Goal: Information Seeking & Learning: Learn about a topic

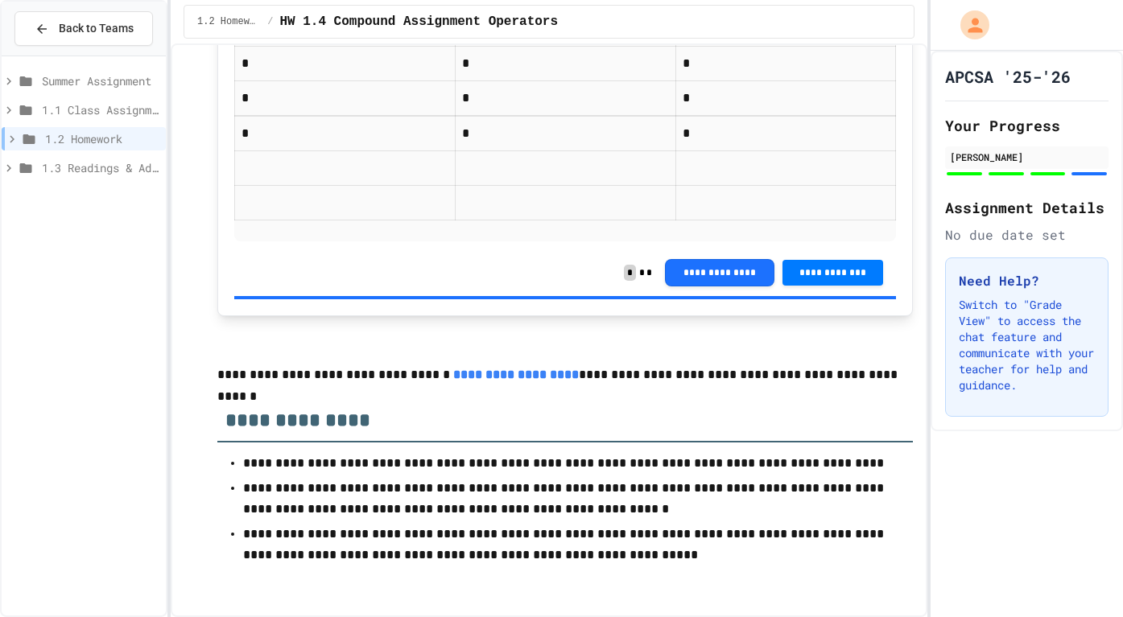
scroll to position [4229, 0]
click at [121, 145] on span "1.2 Homework" at bounding box center [102, 138] width 114 height 17
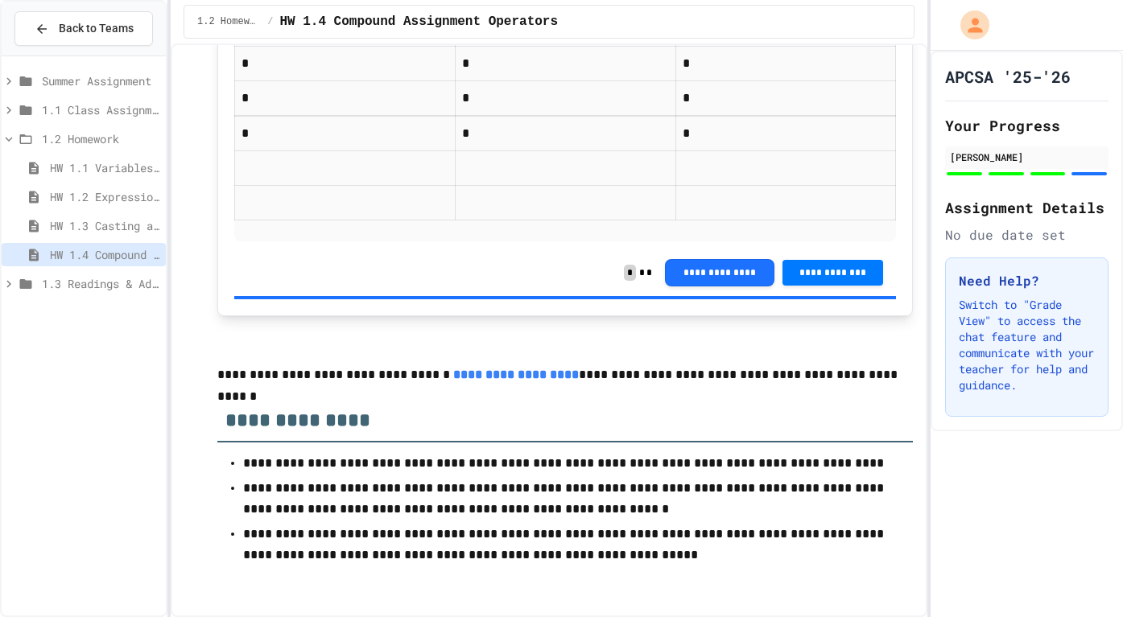
click at [112, 275] on span "1.3 Readings & Additional Practice" at bounding box center [101, 283] width 118 height 17
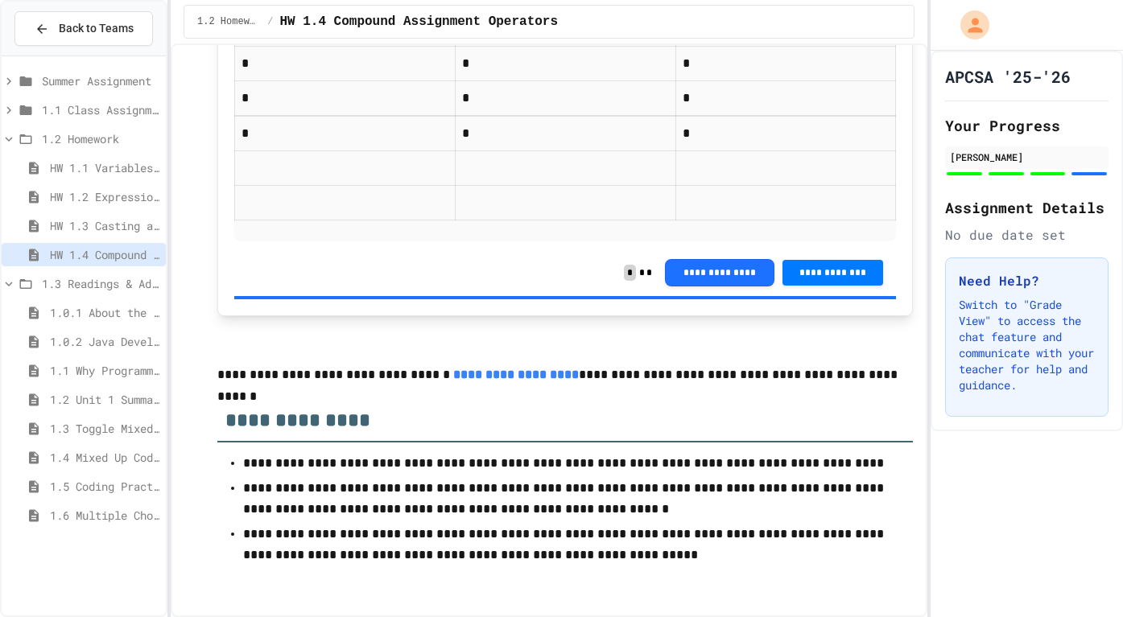
click at [113, 310] on span "1.0.1 About the AP CS A Exam" at bounding box center [104, 312] width 109 height 17
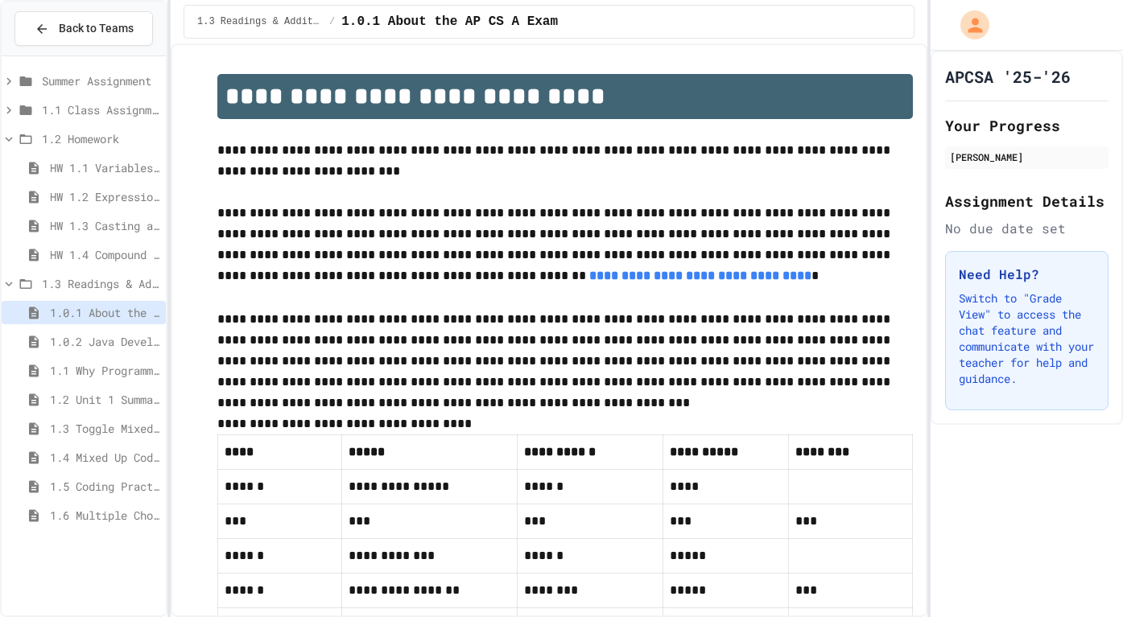
click at [121, 337] on span "1.0.2 Java Development Environments" at bounding box center [104, 341] width 109 height 17
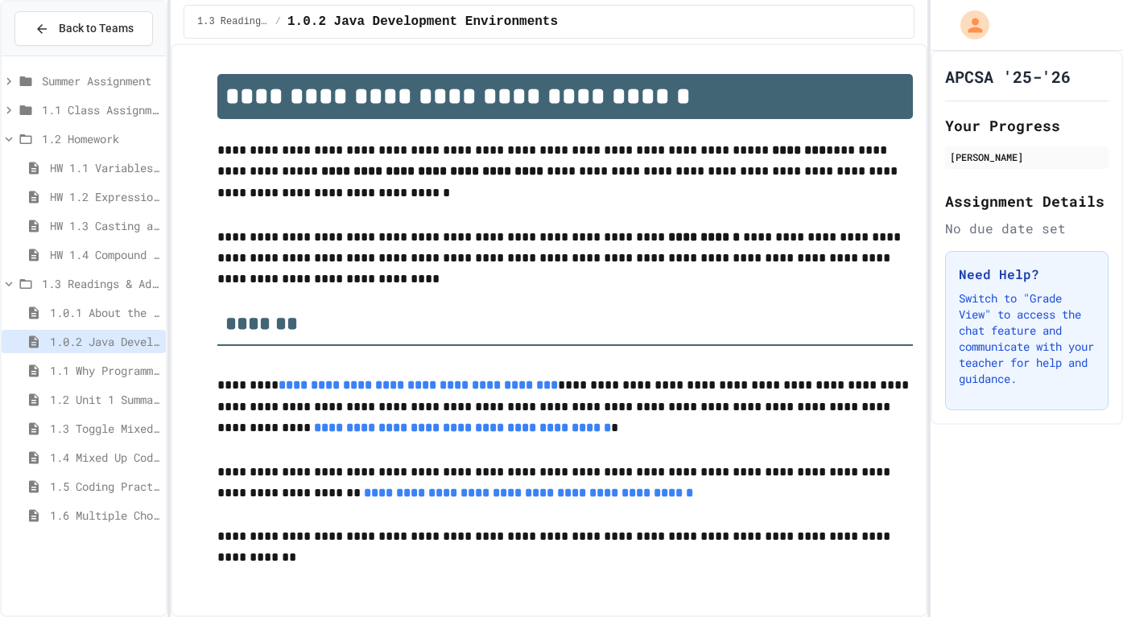
click at [131, 364] on span "1.1 Why Programming? Why [GEOGRAPHIC_DATA]?" at bounding box center [104, 370] width 109 height 17
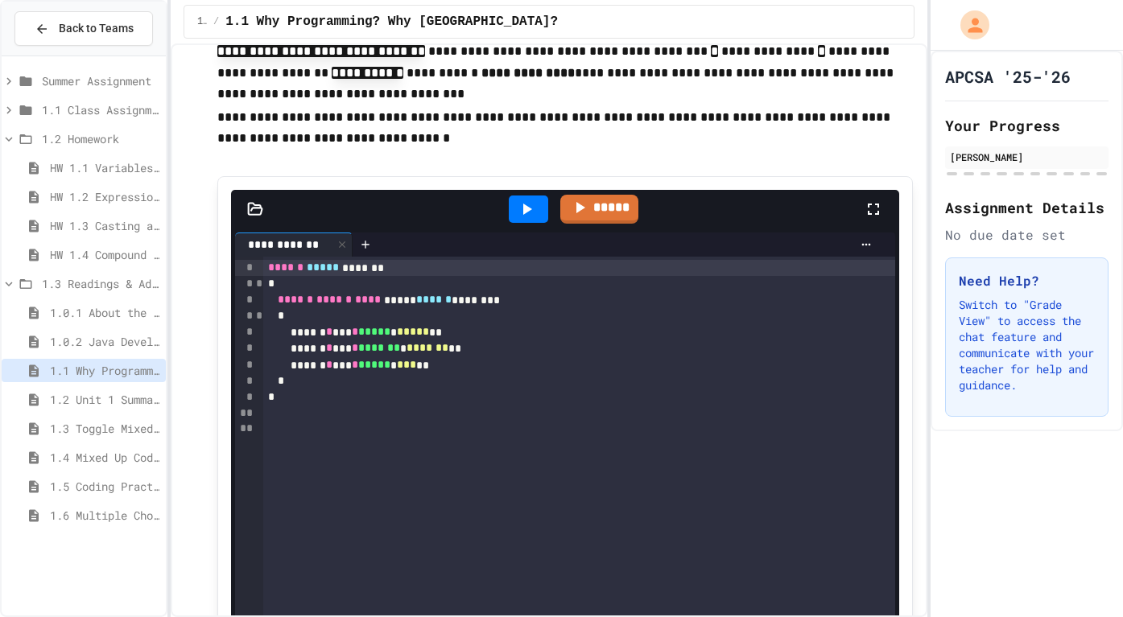
scroll to position [1875, 0]
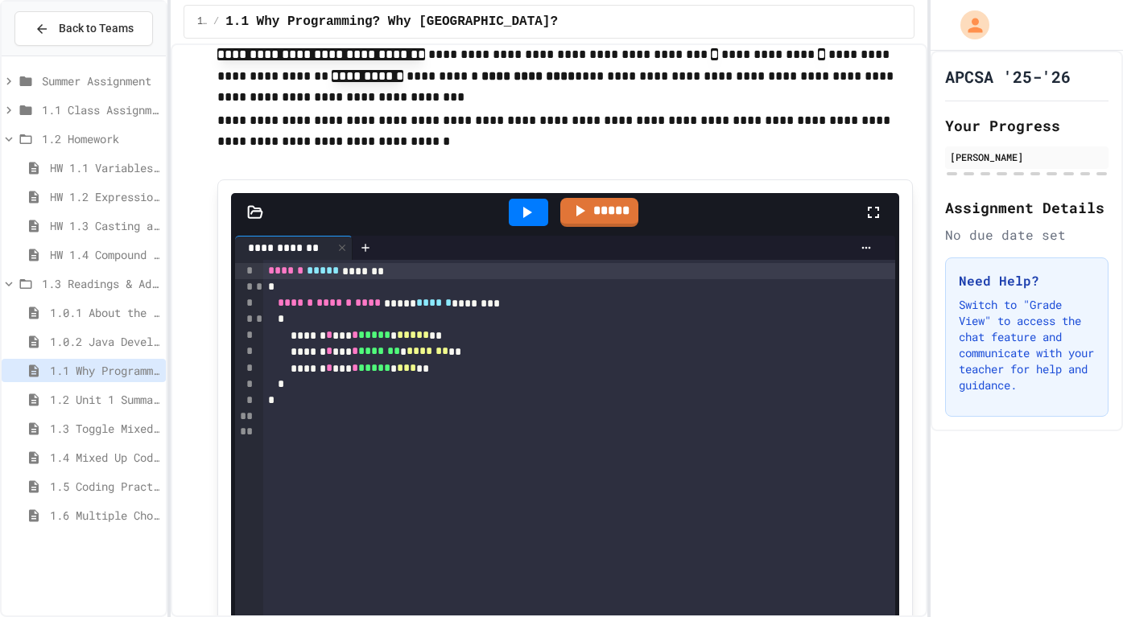
click at [112, 237] on div "HW 1.3 Casting and Ranges of Variables" at bounding box center [84, 228] width 164 height 29
click at [113, 230] on span "HW 1.3 Casting and Ranges of Variables" at bounding box center [104, 225] width 109 height 17
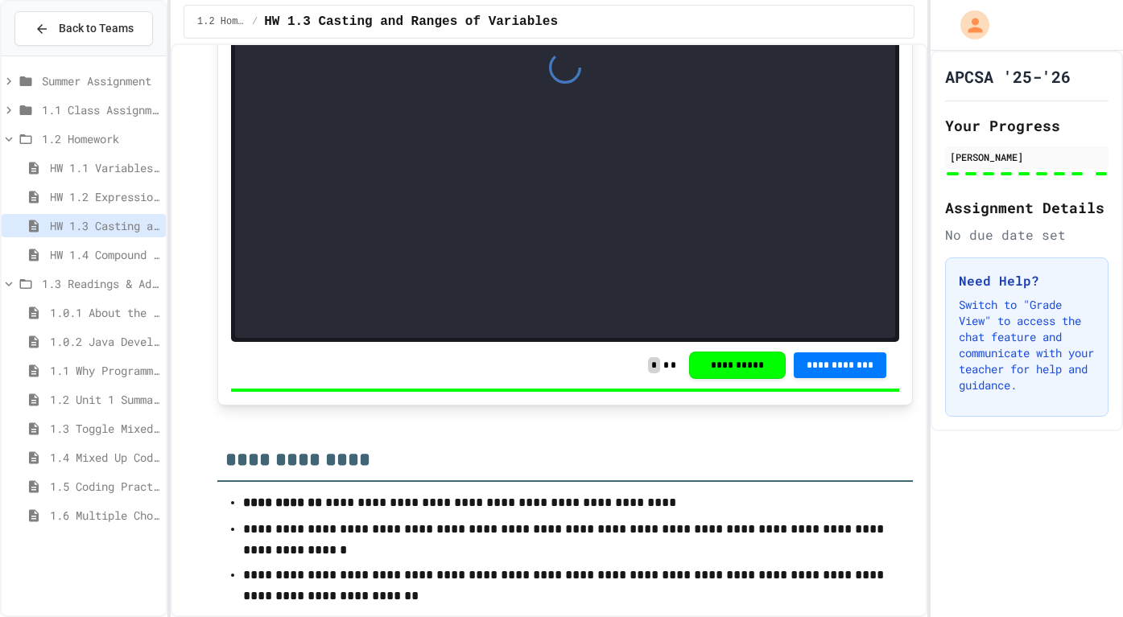
scroll to position [8253, 0]
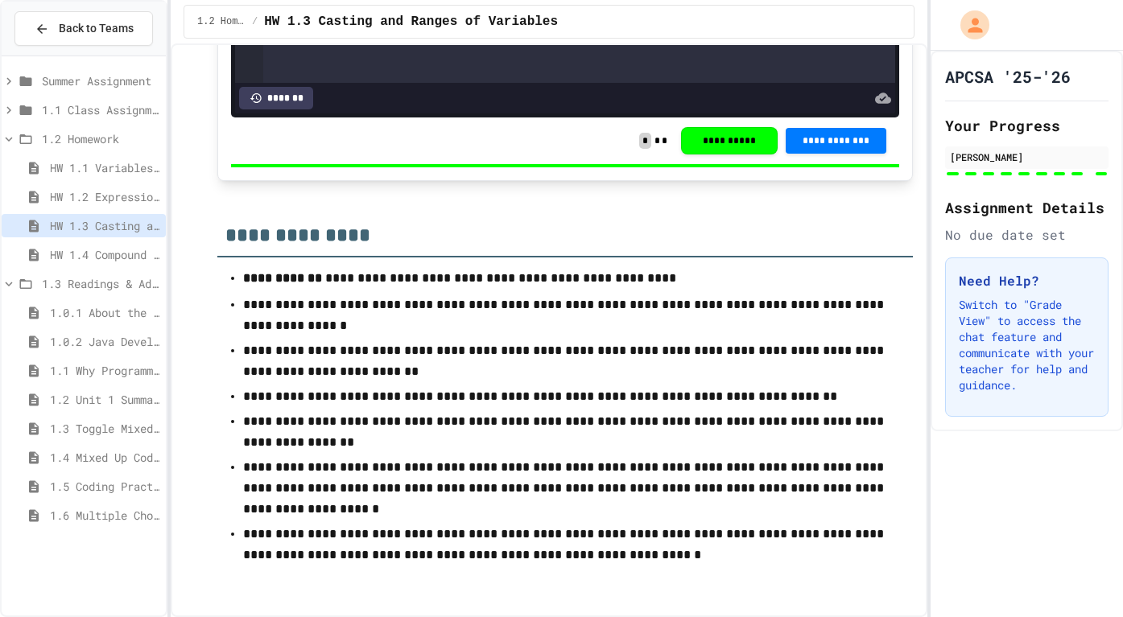
click at [120, 199] on span "HW 1.2 Expressions and Assignment Statements" at bounding box center [104, 196] width 109 height 17
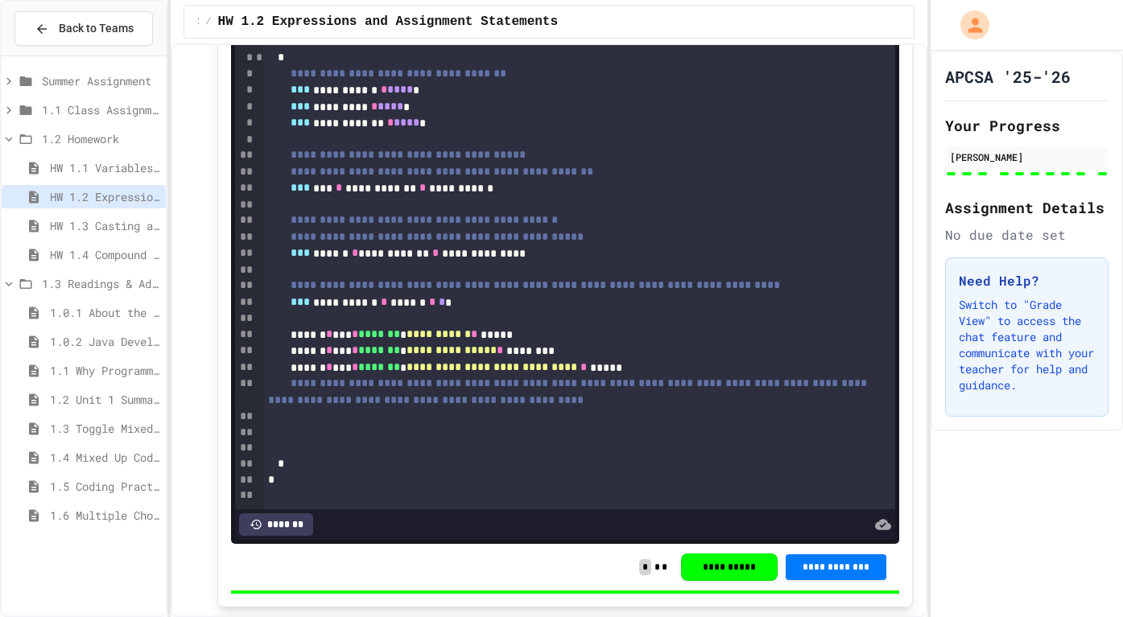
scroll to position [10565, 0]
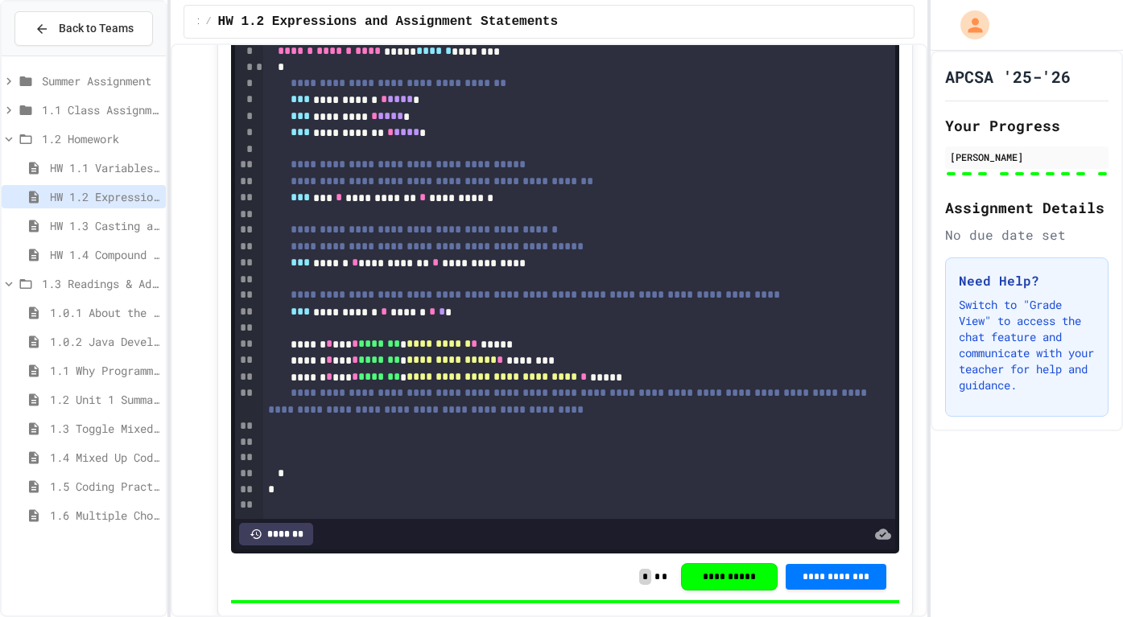
click at [94, 162] on span "HW 1.1 Variables and Data Types" at bounding box center [104, 167] width 109 height 17
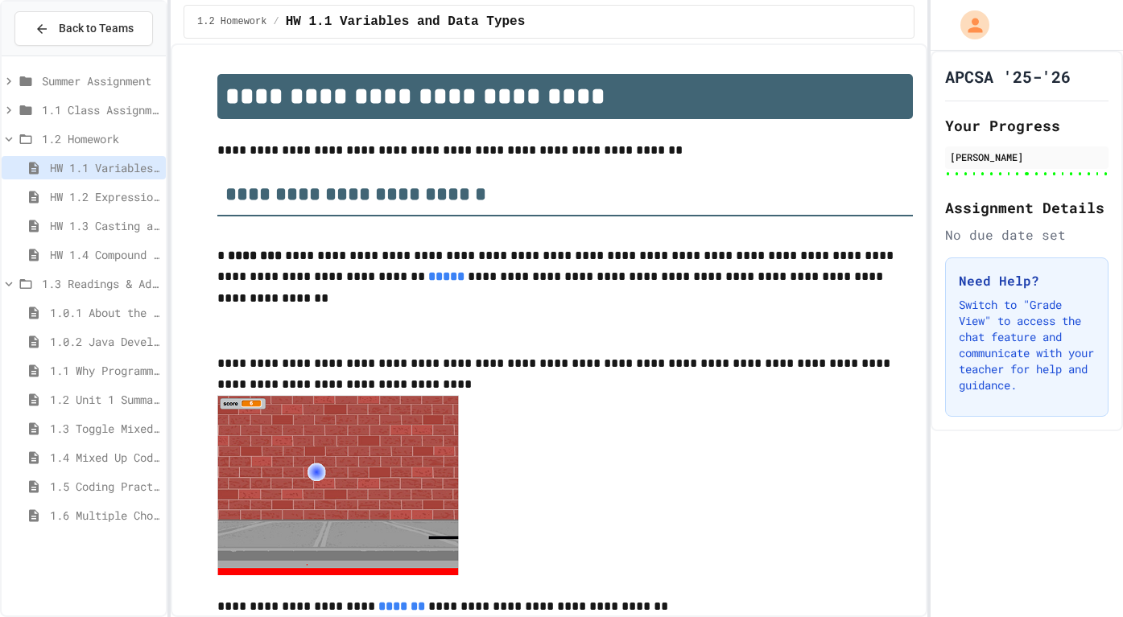
type input "***"
type input "*"
type input "******"
type input "***"
type input "********"
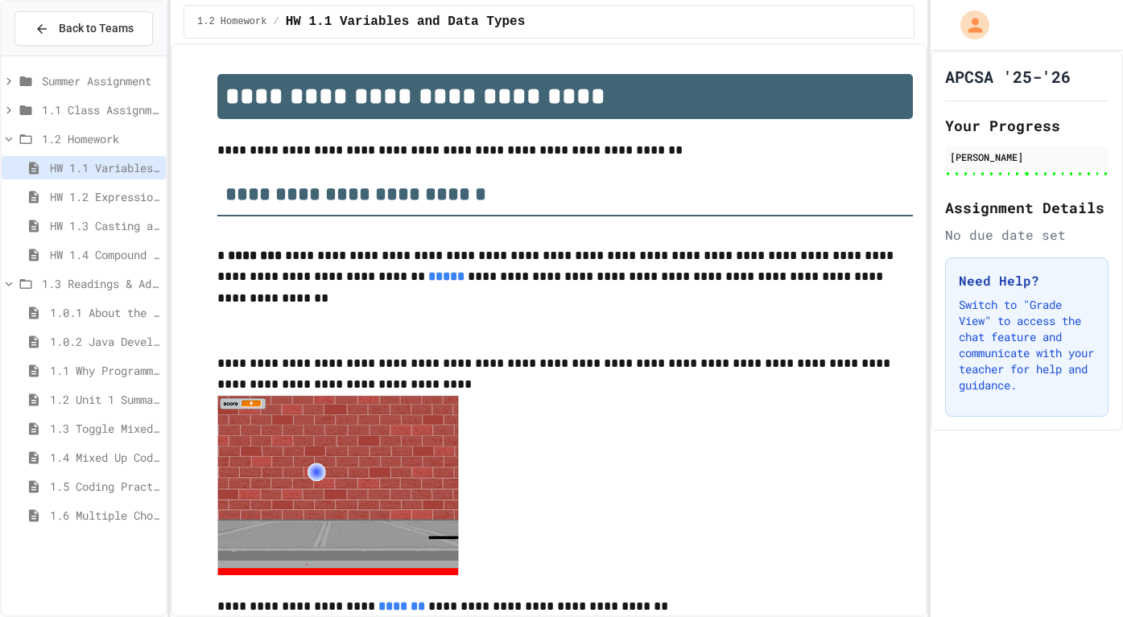
type input "********"
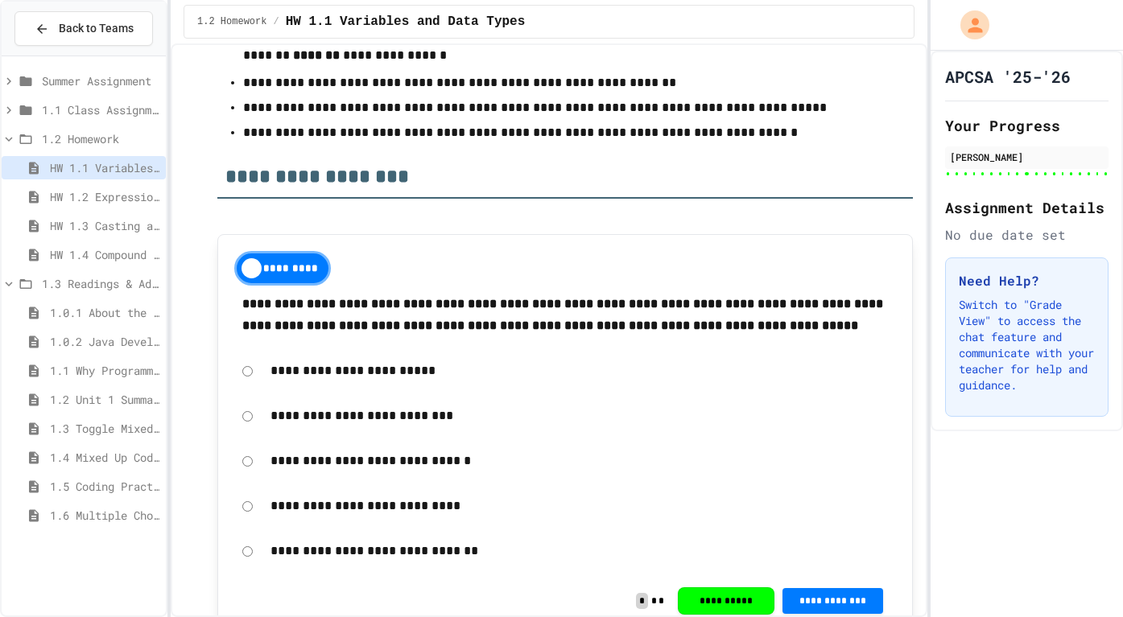
scroll to position [13385, 0]
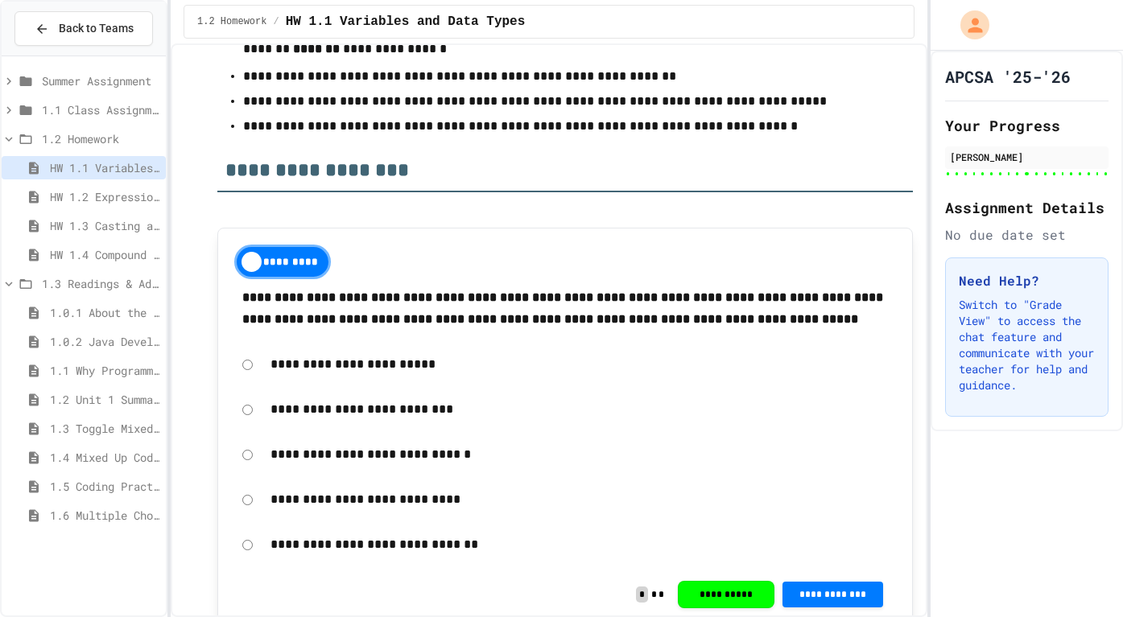
click at [117, 109] on span "1.1 Class Assignments" at bounding box center [101, 109] width 118 height 17
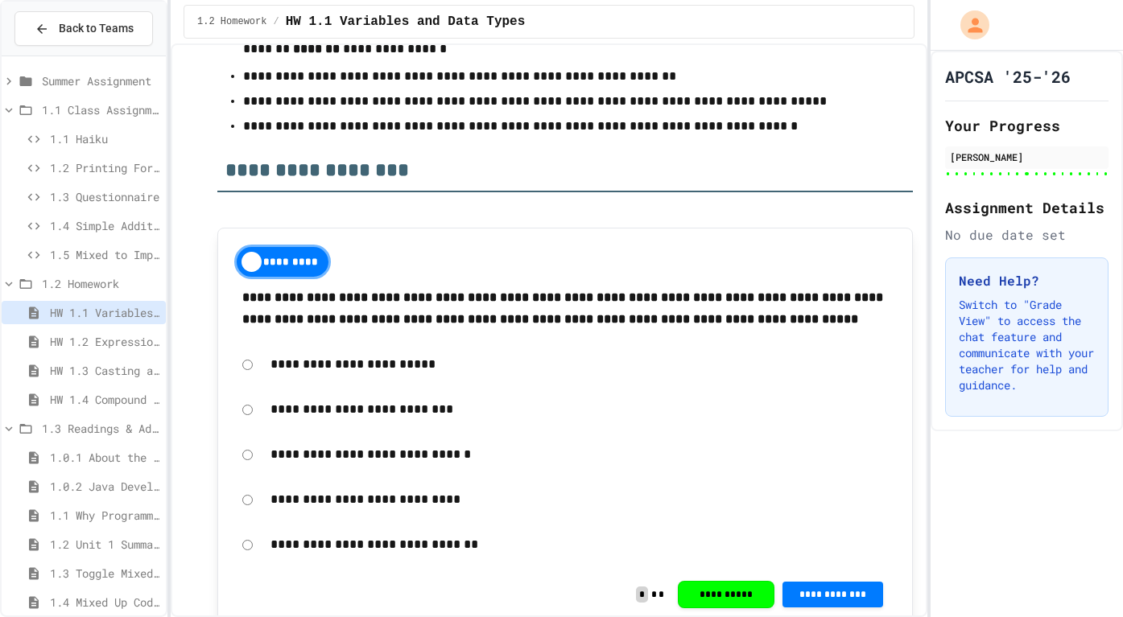
click at [128, 259] on span "1.5 Mixed to Improper to Mixed Fraction" at bounding box center [104, 254] width 109 height 17
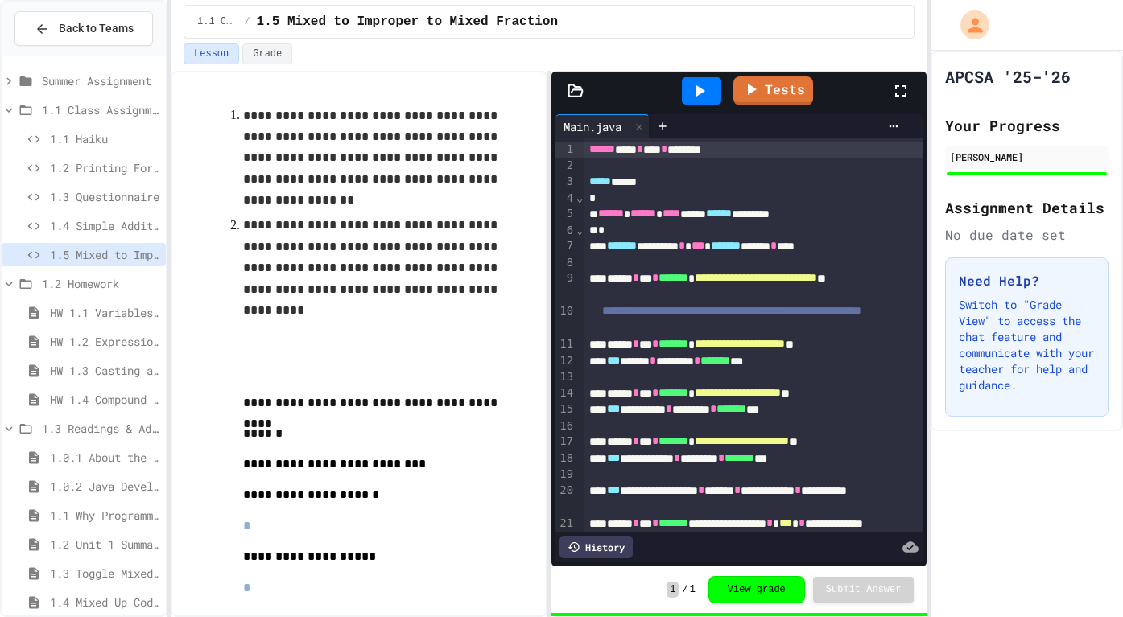
click at [121, 227] on span "1.4 Simple Addition" at bounding box center [104, 225] width 109 height 17
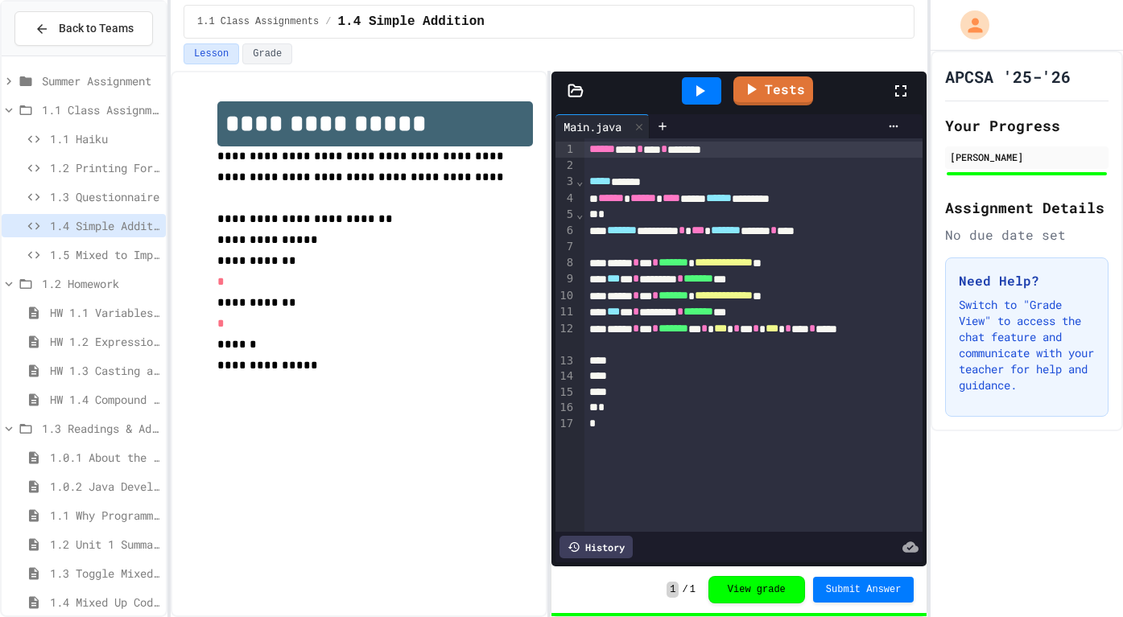
click at [109, 199] on span "1.3 Questionnaire" at bounding box center [104, 196] width 109 height 17
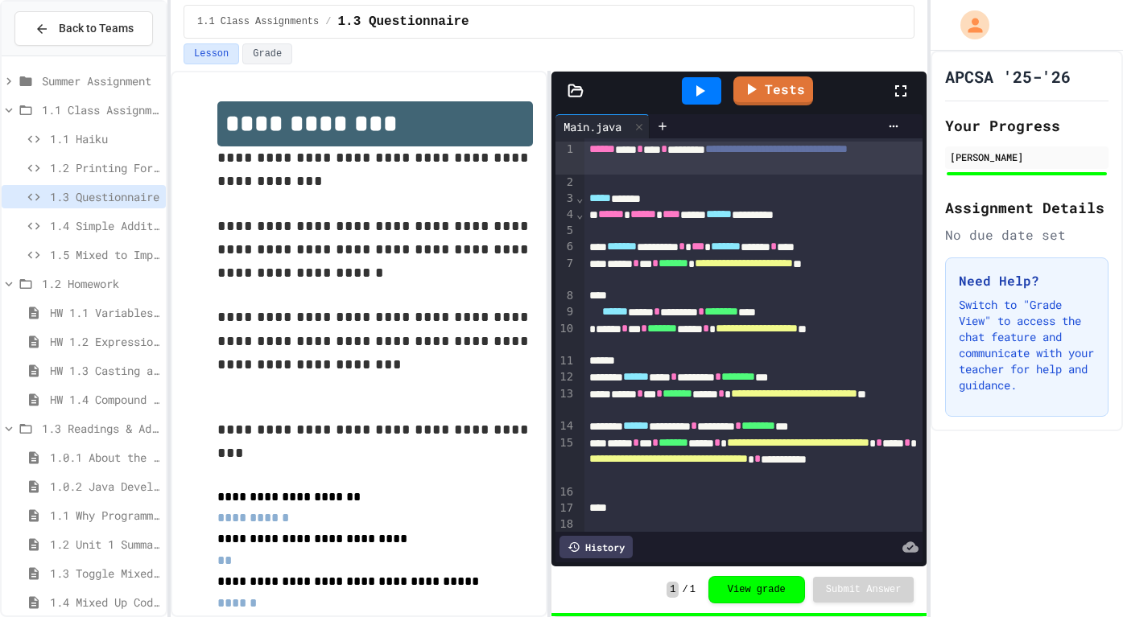
click at [105, 169] on span "1.2 Printing Formatting" at bounding box center [104, 167] width 109 height 17
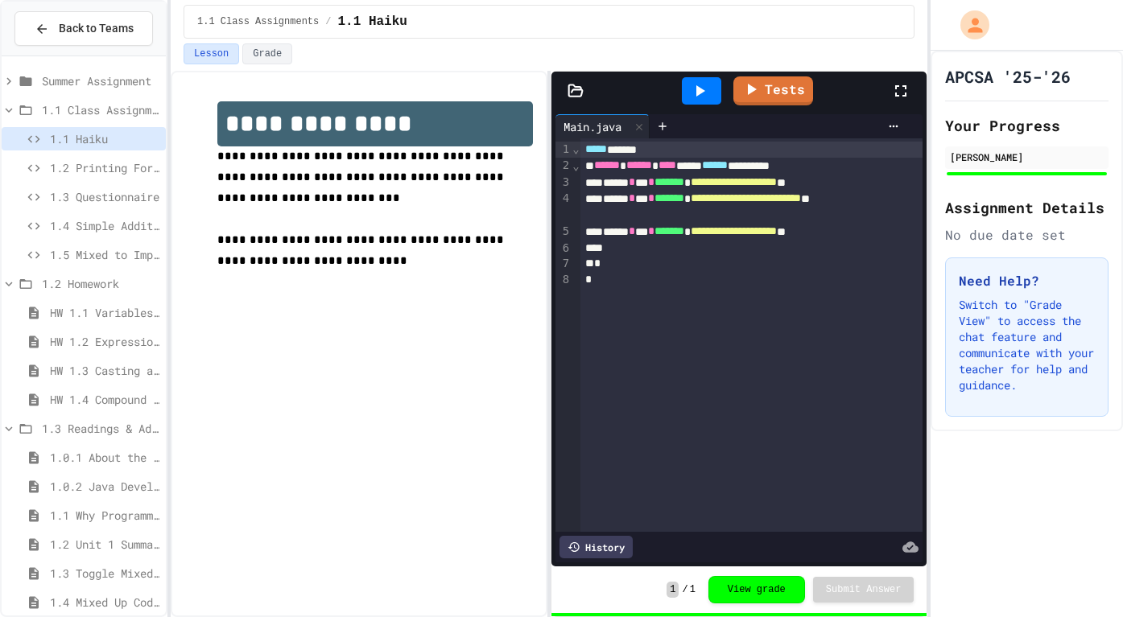
click at [10, 428] on icon at bounding box center [9, 429] width 7 height 5
